Goal: Task Accomplishment & Management: Use online tool/utility

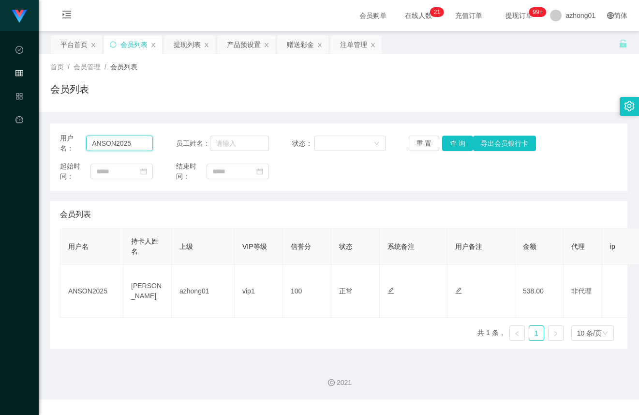
click at [133, 149] on input "ANSON2025" at bounding box center [119, 142] width 67 height 15
paste input "shtay1304"
type input "Ashtay1304"
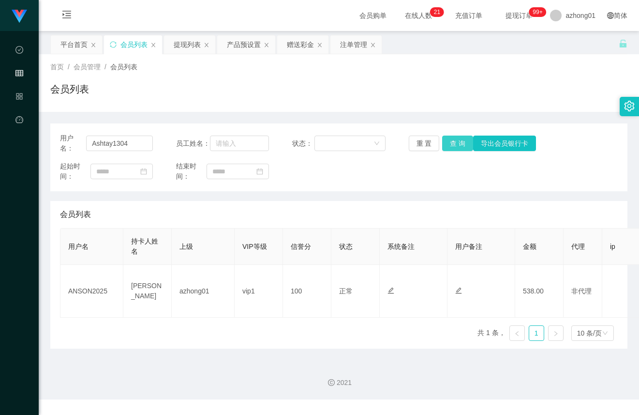
click at [447, 137] on button "查 询" at bounding box center [457, 142] width 31 height 15
drag, startPoint x: 459, startPoint y: 147, endPoint x: 470, endPoint y: 147, distance: 11.6
click at [459, 147] on button "查 询" at bounding box center [457, 142] width 31 height 15
click at [464, 142] on button "查 询" at bounding box center [457, 142] width 31 height 15
click at [464, 142] on div "重 置 查 询 导出会员银行卡" at bounding box center [455, 142] width 93 height 15
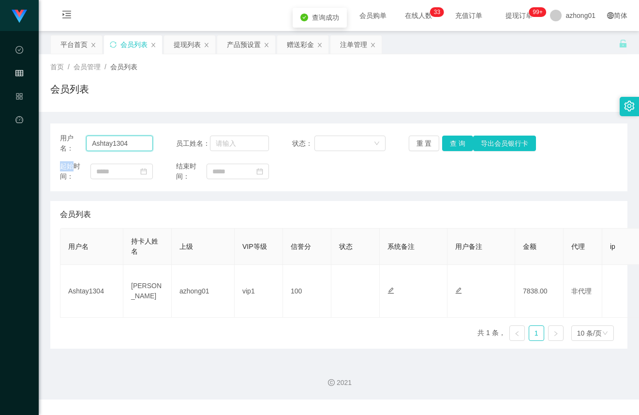
click at [140, 144] on input "Ashtay1304" at bounding box center [119, 142] width 67 height 15
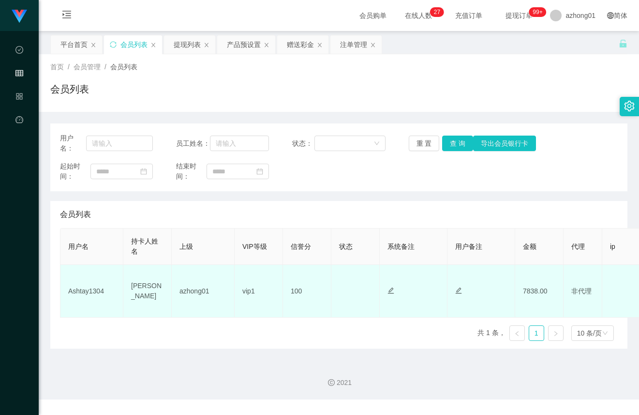
click at [97, 265] on td "Ashtay1304" at bounding box center [91, 291] width 63 height 53
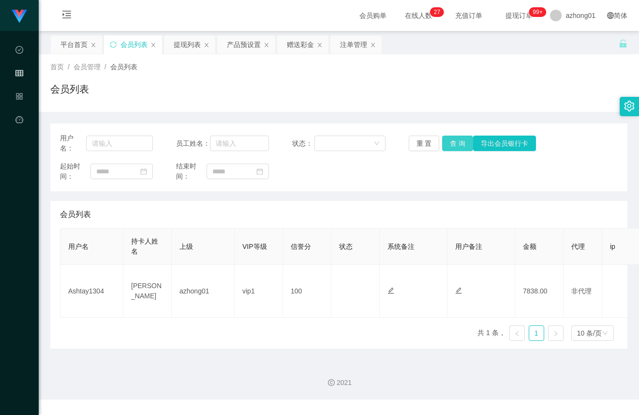
click at [460, 137] on button "查 询" at bounding box center [457, 142] width 31 height 15
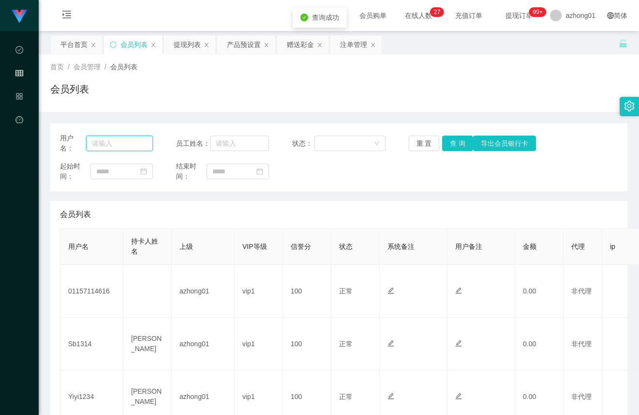
click at [122, 142] on input "text" at bounding box center [119, 142] width 67 height 15
paste input "ANSON2025"
click at [446, 146] on button "查 询" at bounding box center [457, 142] width 31 height 15
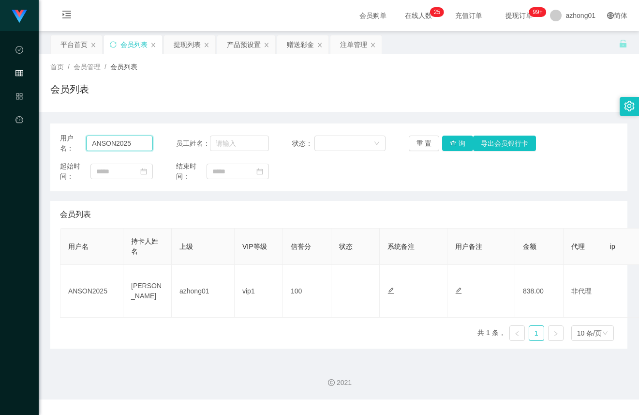
click at [122, 148] on input "ANSON2025" at bounding box center [119, 142] width 67 height 15
paste input "shtay1304"
type input "Ashtay1304"
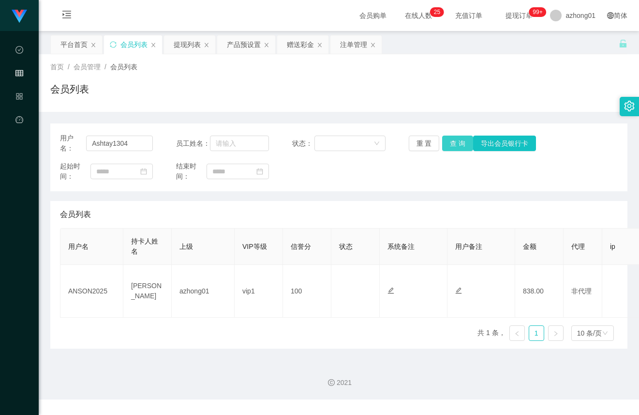
click at [447, 139] on button "查 询" at bounding box center [457, 142] width 31 height 15
click at [301, 47] on div "赠送彩金" at bounding box center [300, 44] width 27 height 18
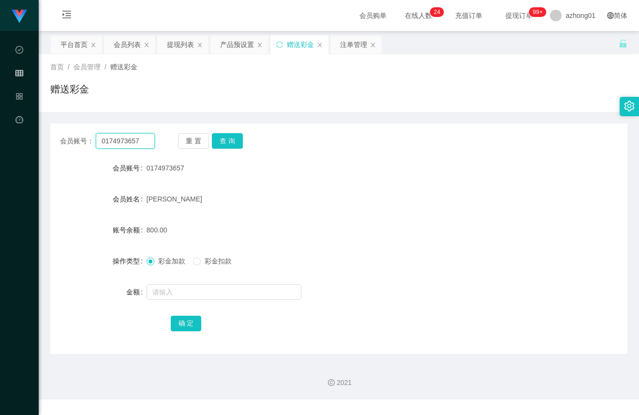
click at [129, 143] on input "0174973657" at bounding box center [125, 140] width 59 height 15
drag, startPoint x: 129, startPoint y: 143, endPoint x: 161, endPoint y: 144, distance: 31.9
click at [129, 143] on input "0174973657" at bounding box center [125, 140] width 59 height 15
paste input "Ashtay1304"
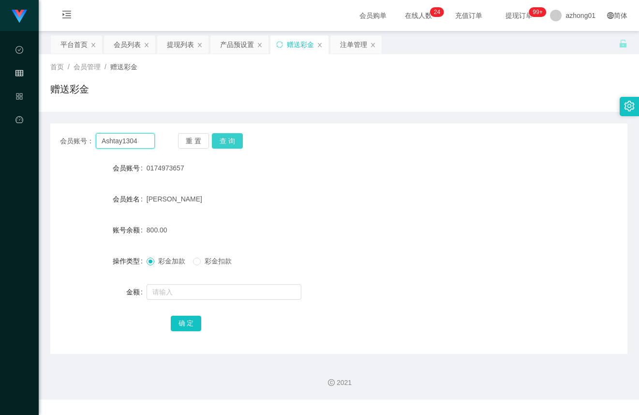
type input "Ashtay1304"
click at [231, 145] on button "查 询" at bounding box center [227, 140] width 31 height 15
click at [209, 264] on span "彩金扣款" at bounding box center [218, 261] width 35 height 8
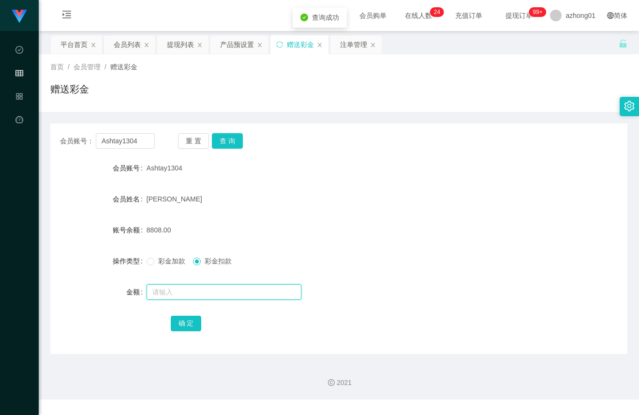
click at [207, 287] on input "text" at bounding box center [224, 291] width 155 height 15
click at [199, 291] on input "8000" at bounding box center [224, 291] width 155 height 15
type input "7270"
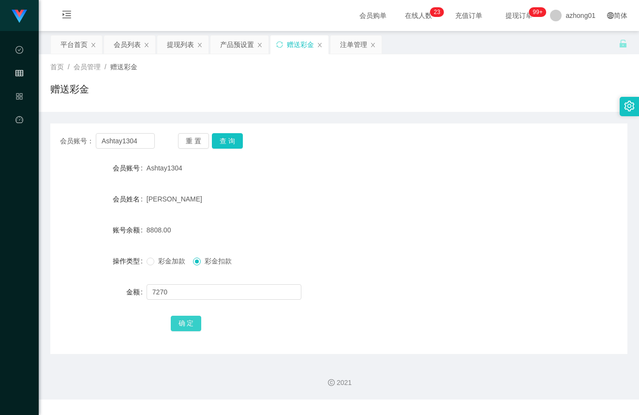
click at [181, 324] on button "确 定" at bounding box center [186, 322] width 31 height 15
click at [237, 135] on button "查 询" at bounding box center [227, 140] width 31 height 15
click at [117, 137] on input "Ashtay1304" at bounding box center [125, 140] width 59 height 15
click at [417, 291] on div at bounding box center [315, 291] width 337 height 19
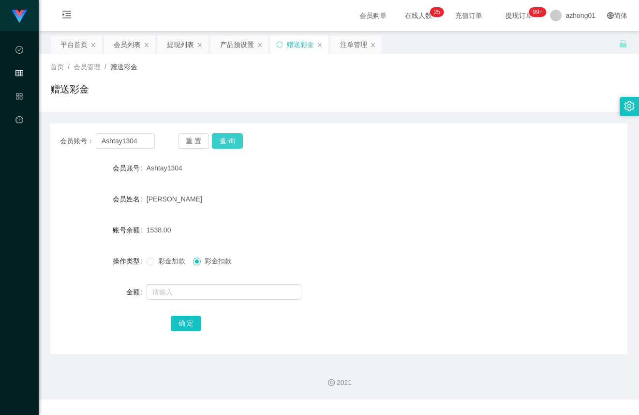
click at [239, 148] on button "查 询" at bounding box center [227, 140] width 31 height 15
click at [239, 148] on div "重 置 查 询" at bounding box center [225, 140] width 95 height 15
click at [239, 148] on button "查 询" at bounding box center [227, 140] width 31 height 15
click at [251, 315] on div "确 定" at bounding box center [339, 322] width 337 height 19
click at [131, 134] on input "Ashtay1304" at bounding box center [125, 140] width 59 height 15
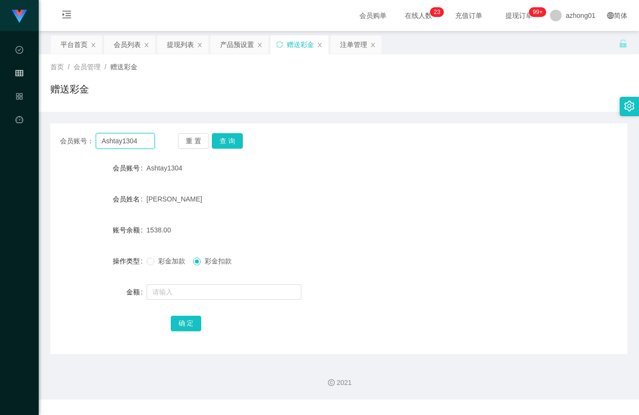
click at [131, 134] on input "Ashtay1304" at bounding box center [125, 140] width 59 height 15
paste input "NSON2025"
type input "ANSON2025"
click at [223, 142] on button "查 询" at bounding box center [227, 140] width 31 height 15
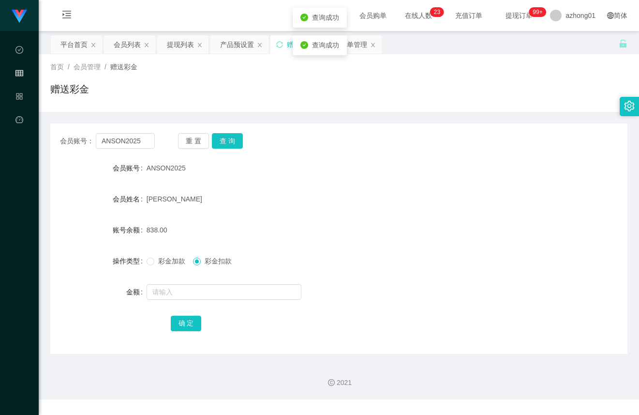
click at [144, 261] on label "操作类型" at bounding box center [130, 261] width 34 height 8
click at [153, 262] on span at bounding box center [151, 261] width 8 height 8
click at [163, 289] on input "text" at bounding box center [224, 291] width 155 height 15
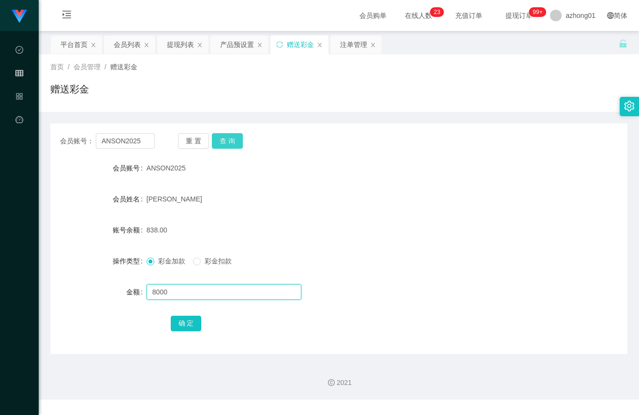
type input "8000"
click at [230, 142] on button "查 询" at bounding box center [227, 140] width 31 height 15
click at [230, 142] on div "重 置 查 询" at bounding box center [225, 140] width 95 height 15
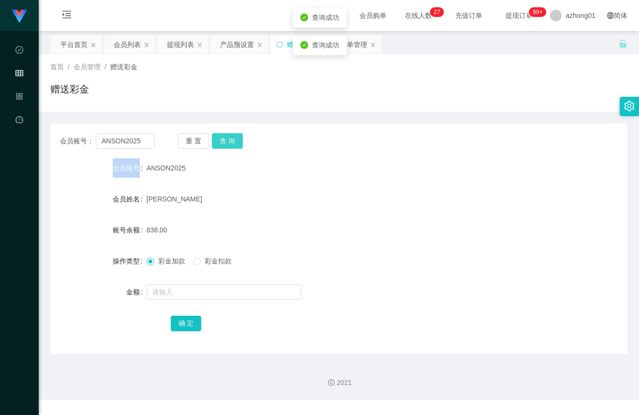
click at [230, 142] on button "查 询" at bounding box center [227, 140] width 31 height 15
click at [230, 142] on div "重 置 查 询" at bounding box center [225, 140] width 95 height 15
click at [230, 142] on button "查 询" at bounding box center [227, 140] width 31 height 15
click at [230, 142] on div "重 置 查 询" at bounding box center [225, 140] width 95 height 15
click at [230, 142] on button "查 询" at bounding box center [227, 140] width 31 height 15
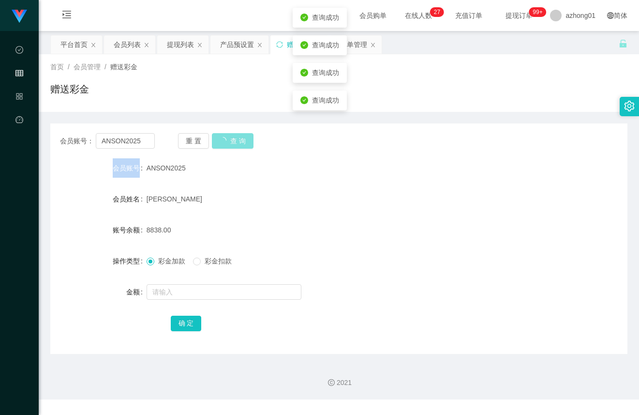
click at [230, 142] on div "重 置 查 询" at bounding box center [225, 140] width 95 height 15
click at [242, 209] on form "会员账号 ANSON2025 会员姓名 [PERSON_NAME] TA 账号余额 8838.00 操作类型 彩金加款 彩金扣款 金额 确 定" at bounding box center [338, 245] width 577 height 174
click at [224, 143] on button "查 询" at bounding box center [227, 140] width 31 height 15
drag, startPoint x: 261, startPoint y: 197, endPoint x: 274, endPoint y: 216, distance: 22.6
click at [261, 197] on div "[PERSON_NAME]" at bounding box center [315, 198] width 337 height 19
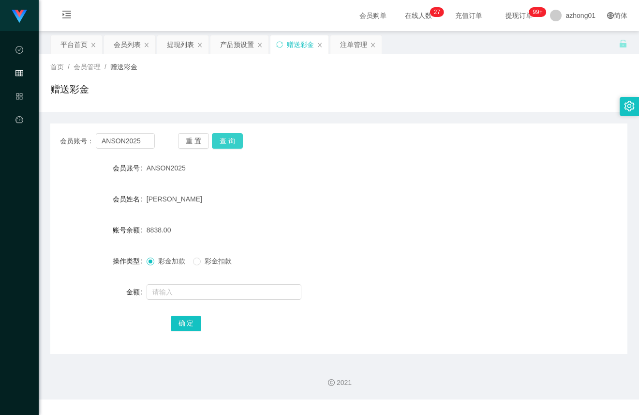
click at [236, 141] on button "查 询" at bounding box center [227, 140] width 31 height 15
click at [236, 141] on div "重 置 查 询" at bounding box center [225, 140] width 95 height 15
click at [236, 141] on button "查 询" at bounding box center [227, 140] width 31 height 15
click at [236, 141] on div "重 置 查 询" at bounding box center [225, 140] width 95 height 15
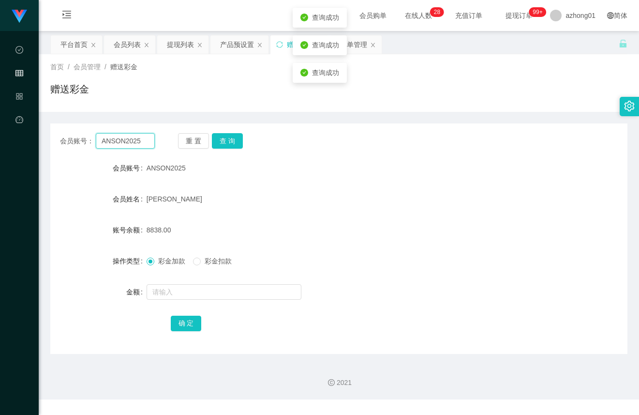
click at [138, 141] on input "ANSON2025" at bounding box center [125, 140] width 59 height 15
click at [143, 141] on input "ANSON2025" at bounding box center [125, 140] width 59 height 15
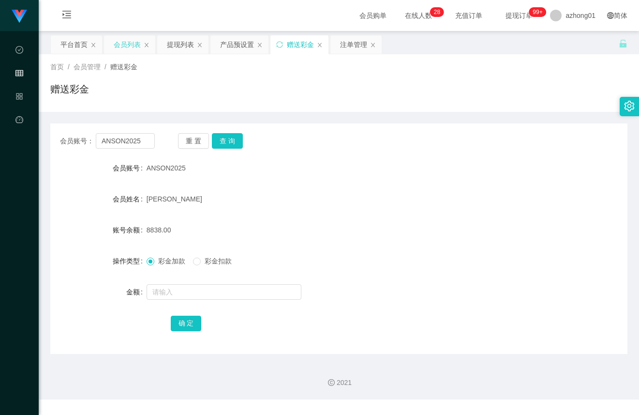
click at [135, 47] on div "会员列表" at bounding box center [127, 44] width 27 height 18
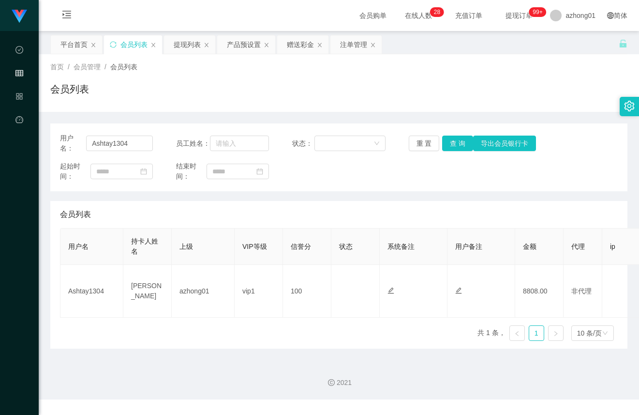
click at [123, 133] on div "用户名： Ashtay1304 员工姓名： 状态： 重 置 查 询 导出会员银行卡 起始时间： 结束时间：" at bounding box center [338, 157] width 577 height 68
click at [123, 133] on div "用户名： Ashtay1304" at bounding box center [106, 143] width 93 height 20
click at [123, 135] on div "用户名： Ashtay1304" at bounding box center [106, 143] width 93 height 20
click at [124, 137] on input "Ashtay1304" at bounding box center [119, 142] width 67 height 15
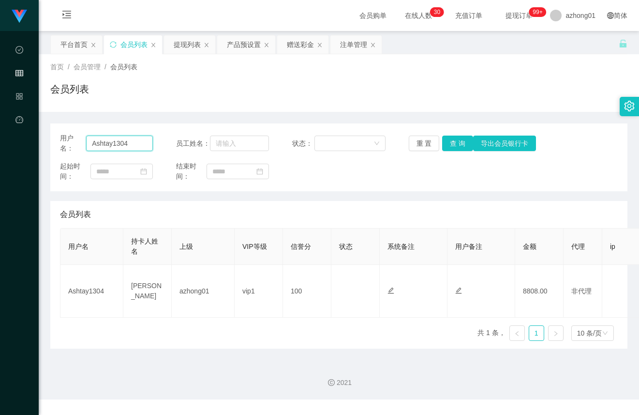
click at [124, 137] on input "Ashtay1304" at bounding box center [119, 142] width 67 height 15
paste input "NSON2025"
type input "ANSON2025"
click at [459, 149] on button "查 询" at bounding box center [457, 142] width 31 height 15
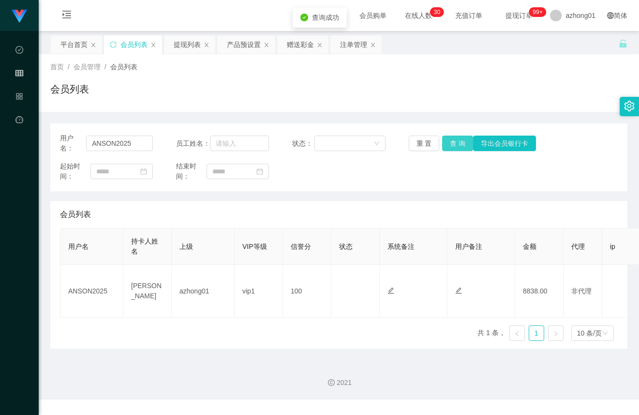
click at [459, 146] on button "查 询" at bounding box center [457, 142] width 31 height 15
click at [459, 146] on div "重 置 查 询 导出会员银行卡" at bounding box center [455, 142] width 93 height 15
click at [459, 146] on button "查 询" at bounding box center [457, 142] width 31 height 15
click at [247, 47] on div "产品预设置" at bounding box center [244, 44] width 34 height 18
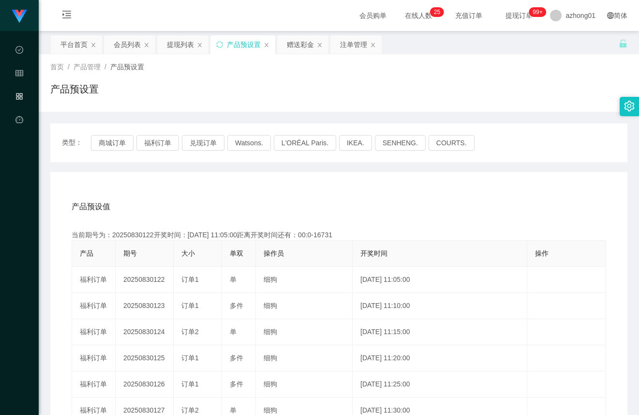
click at [156, 151] on div "类型： 商城订单 福利订单 兑现订单 Watsons. L'ORÉAL Paris. IKEA. [GEOGRAPHIC_DATA]. COURTS." at bounding box center [338, 142] width 577 height 39
click at [156, 147] on button "福利订单" at bounding box center [157, 142] width 43 height 15
click at [119, 44] on div "会员列表" at bounding box center [127, 44] width 27 height 18
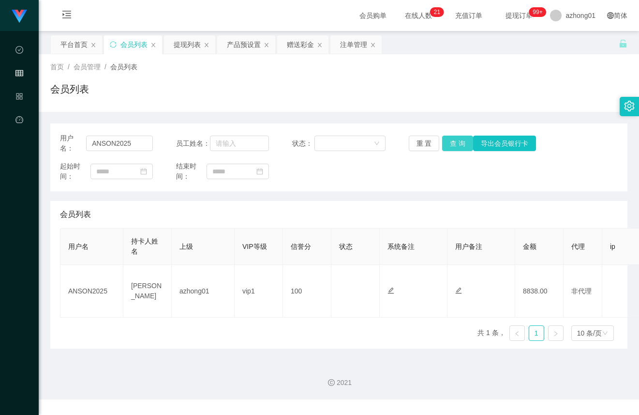
click at [454, 139] on button "查 询" at bounding box center [457, 142] width 31 height 15
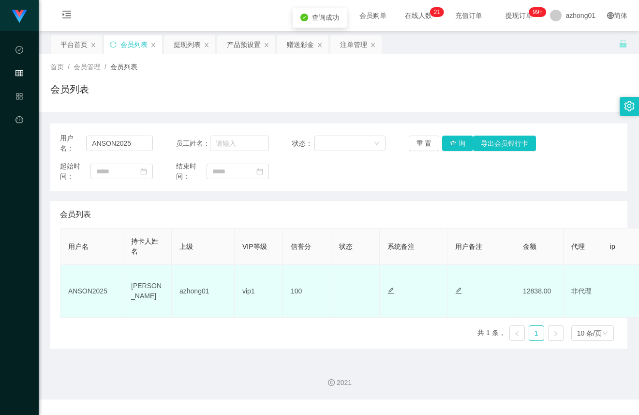
click at [533, 291] on td "12838.00" at bounding box center [539, 291] width 48 height 53
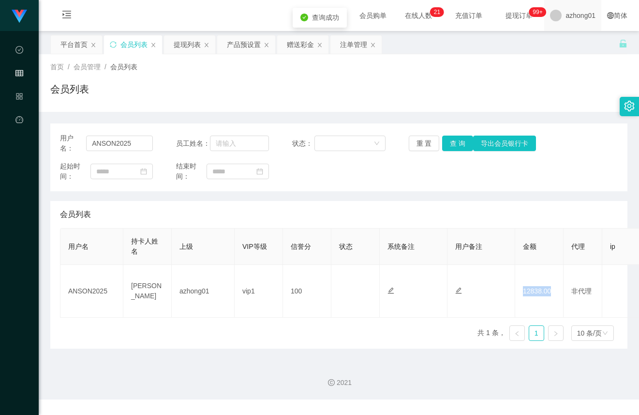
copy td "12838.00"
click at [446, 142] on button "查 询" at bounding box center [457, 142] width 31 height 15
click at [553, 199] on div "用户名： ANSON2025 员工姓名： 状态： 重 置 查 询 导出会员银行卡 起始时间： 结束时间： 会员列表 用户名 持卡人姓名 上级 VIP等级 信誉…" at bounding box center [338, 235] width 577 height 225
